Goal: Information Seeking & Learning: Learn about a topic

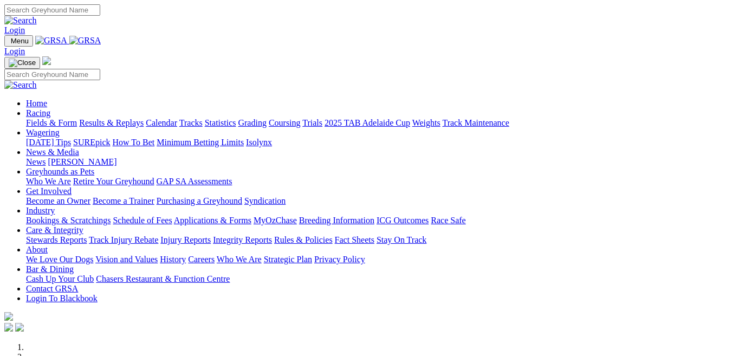
click at [34, 118] on link "Fields & Form" at bounding box center [51, 122] width 51 height 9
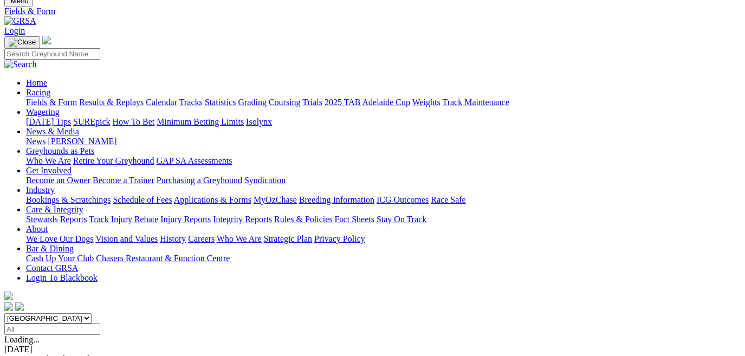
scroll to position [147, 0]
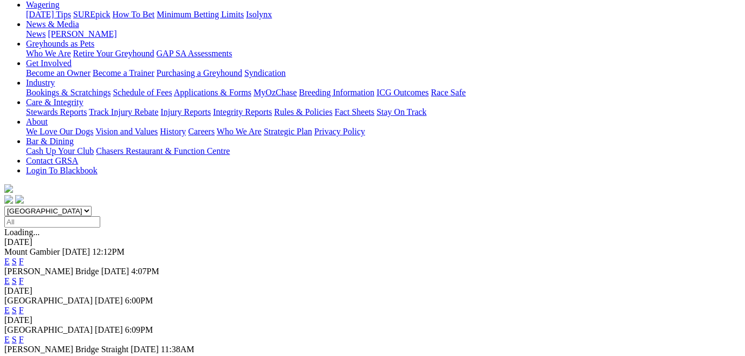
click at [10, 276] on link "E" at bounding box center [6, 280] width 5 height 9
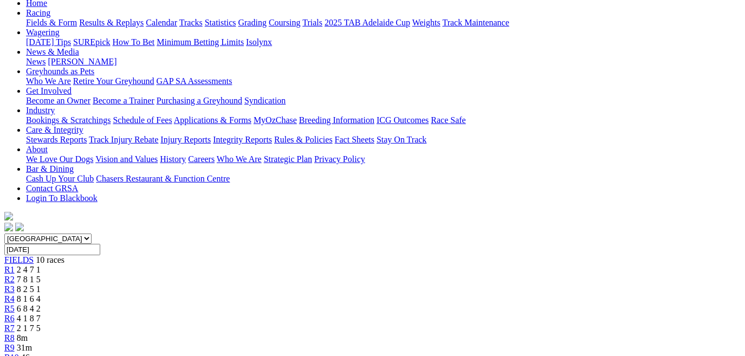
scroll to position [98, 0]
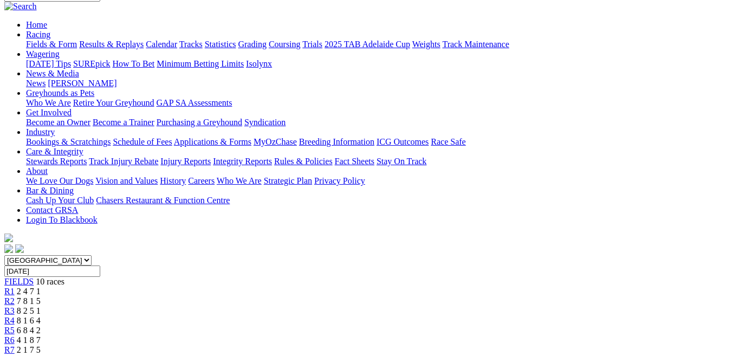
click at [15, 325] on span "R5" at bounding box center [9, 329] width 10 height 9
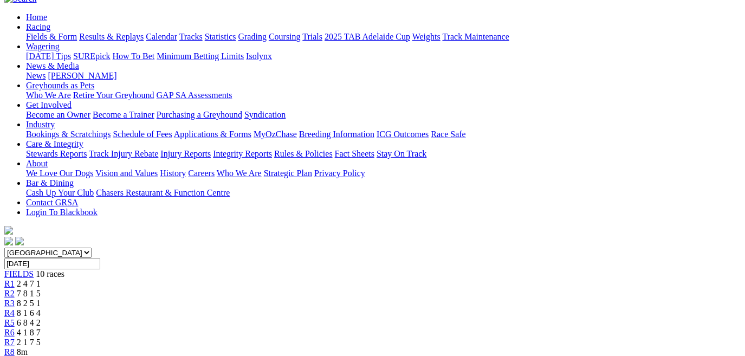
scroll to position [98, 0]
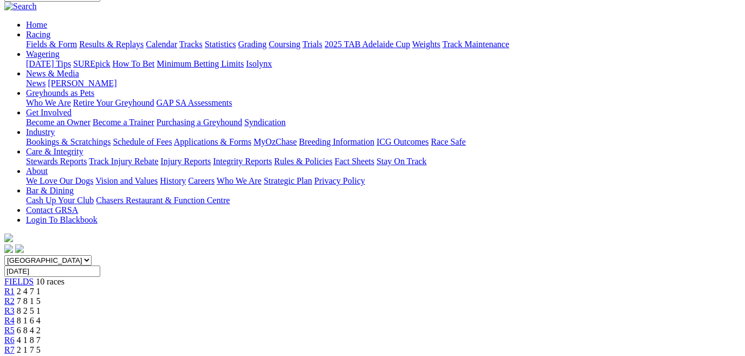
click at [15, 335] on link "R6" at bounding box center [9, 339] width 10 height 9
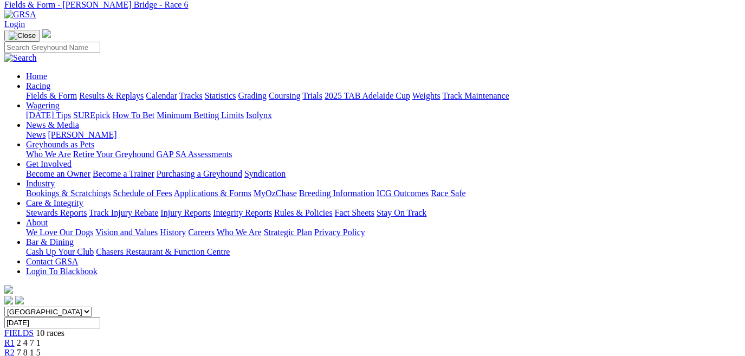
scroll to position [147, 0]
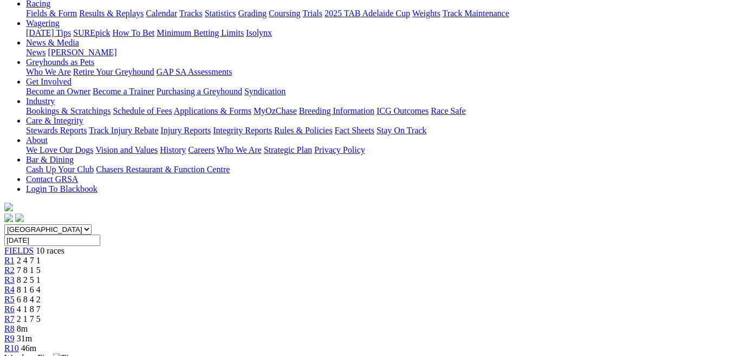
scroll to position [98, 0]
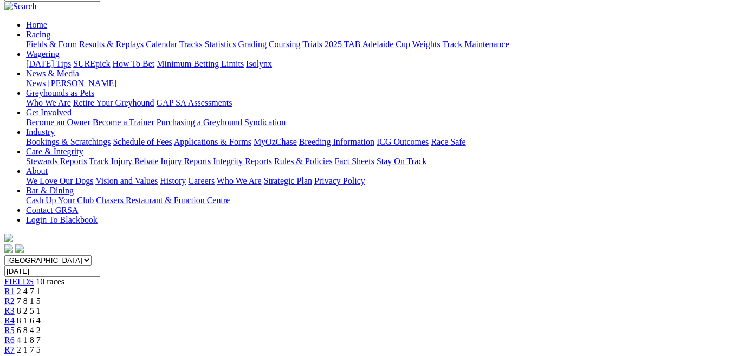
click at [15, 345] on span "R7" at bounding box center [9, 349] width 10 height 9
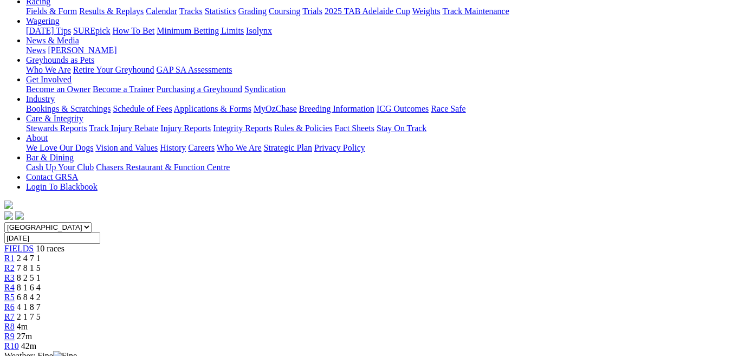
scroll to position [147, 0]
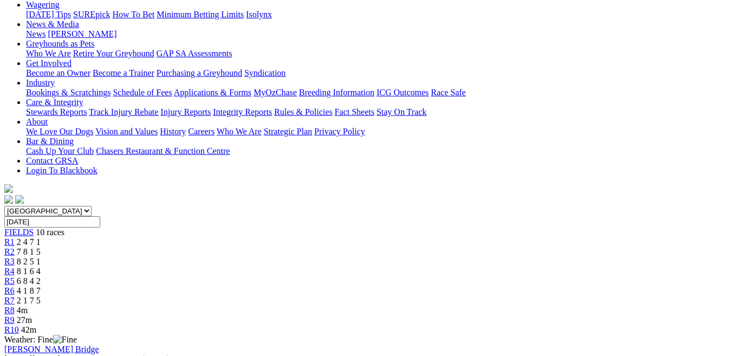
click at [15, 305] on link "R8" at bounding box center [9, 309] width 10 height 9
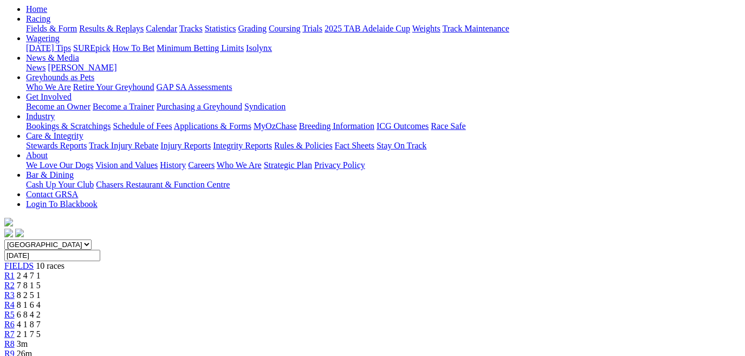
scroll to position [98, 0]
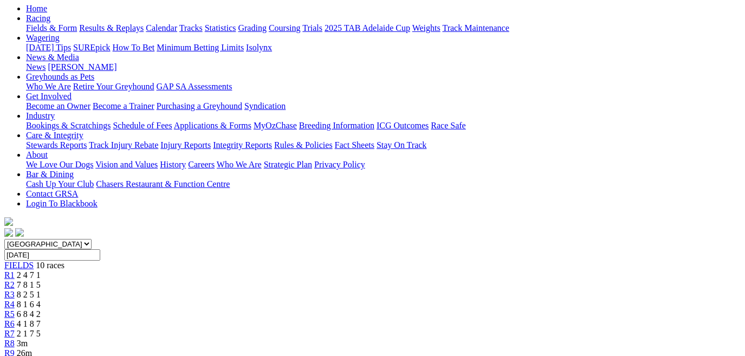
scroll to position [98, 0]
